Goal: Task Accomplishment & Management: Complete application form

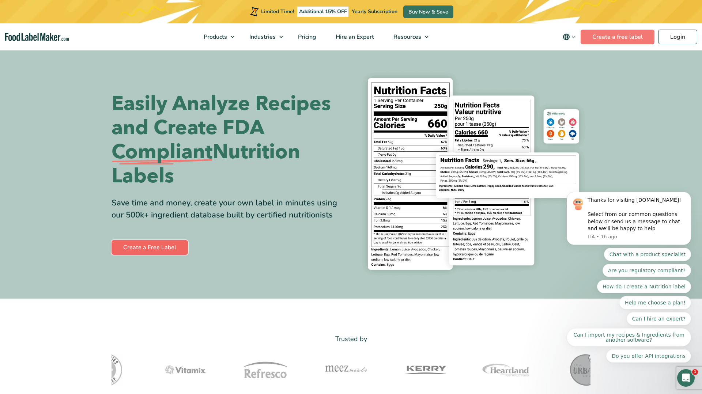
click at [157, 245] on link "Create a Free Label" at bounding box center [149, 247] width 76 height 15
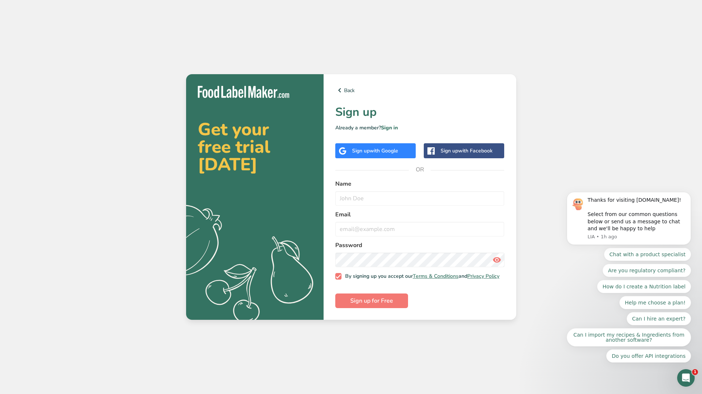
click at [394, 150] on span "with Google" at bounding box center [384, 150] width 29 height 7
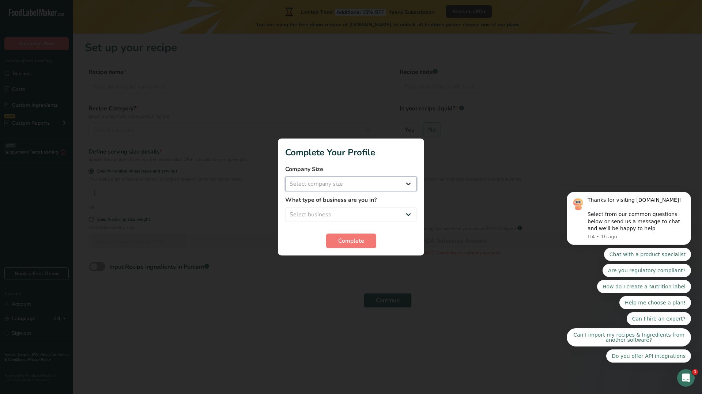
click at [343, 188] on select "Select company size Fewer than 10 Employees 10 to 50 Employees 51 to 500 Employ…" at bounding box center [351, 184] width 132 height 15
select select "2"
click at [285, 177] on select "Select company size Fewer than 10 Employees 10 to 50 Employees 51 to 500 Employ…" at bounding box center [351, 184] width 132 height 15
click at [343, 210] on select "Select business Packaged Food Manufacturer Restaurant & Cafe Bakery Meal Plans …" at bounding box center [351, 214] width 132 height 15
select select "8"
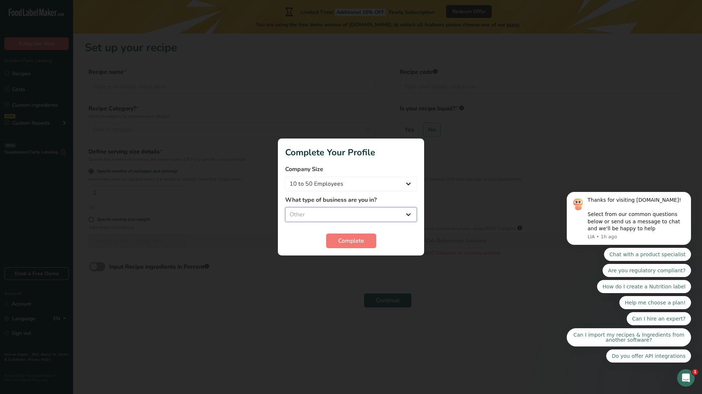
click at [285, 207] on select "Select business Packaged Food Manufacturer Restaurant & Cafe Bakery Meal Plans …" at bounding box center [351, 214] width 132 height 15
click at [345, 244] on span "Complete" at bounding box center [351, 241] width 26 height 9
click at [345, 244] on div "Complete" at bounding box center [351, 241] width 132 height 15
